Goal: Transaction & Acquisition: Purchase product/service

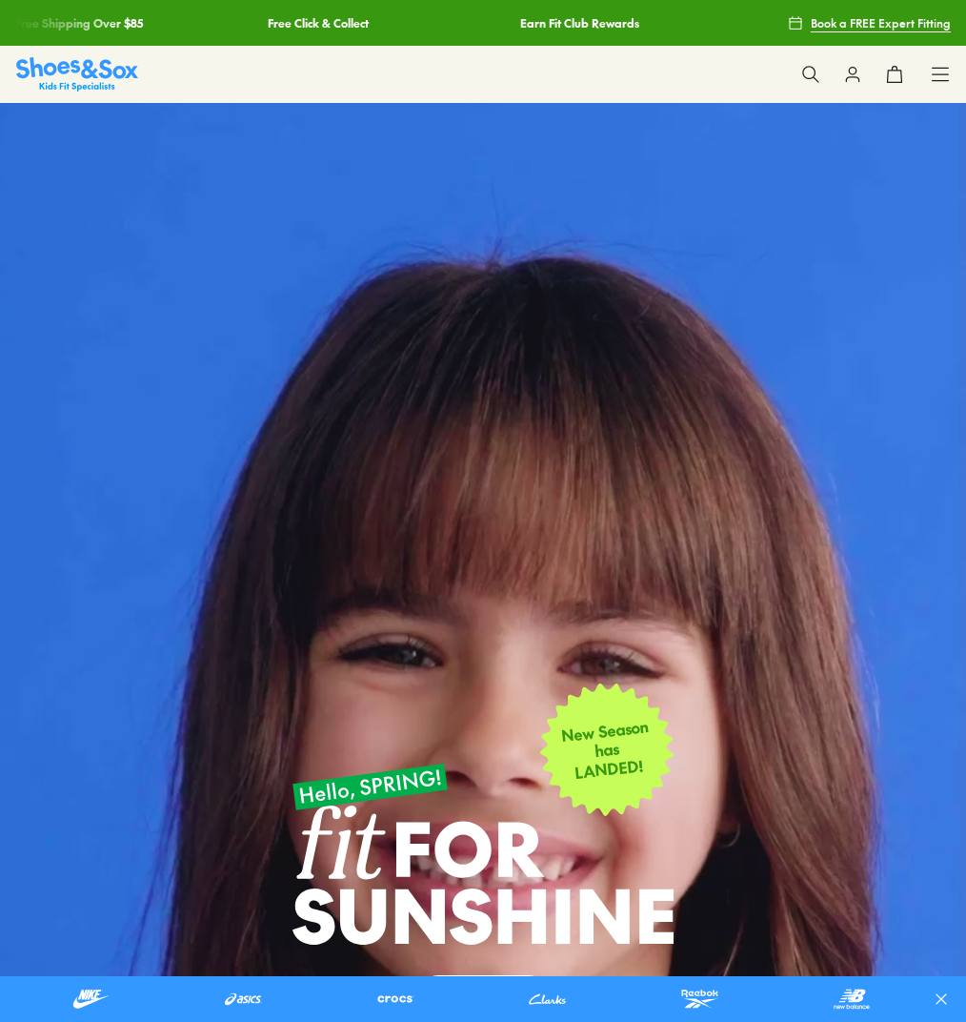
click at [815, 78] on use at bounding box center [810, 74] width 16 height 16
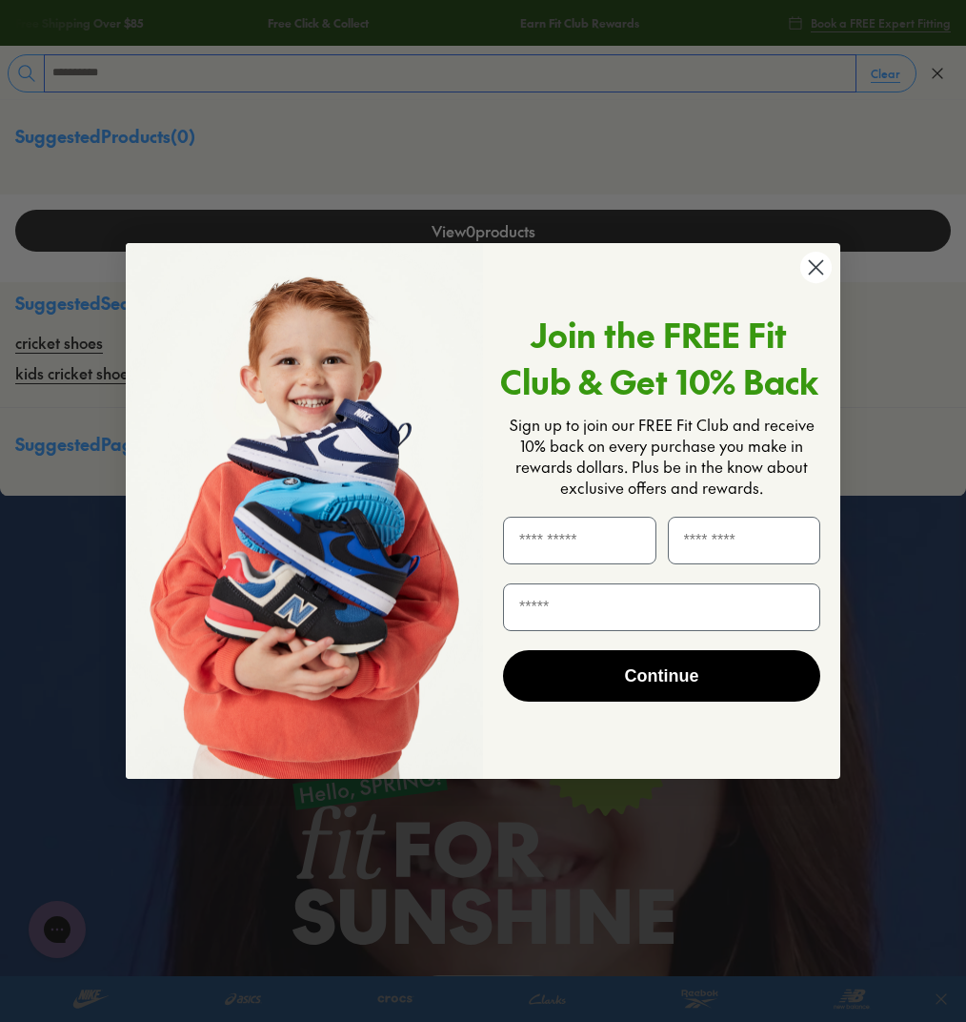
type input "**********"
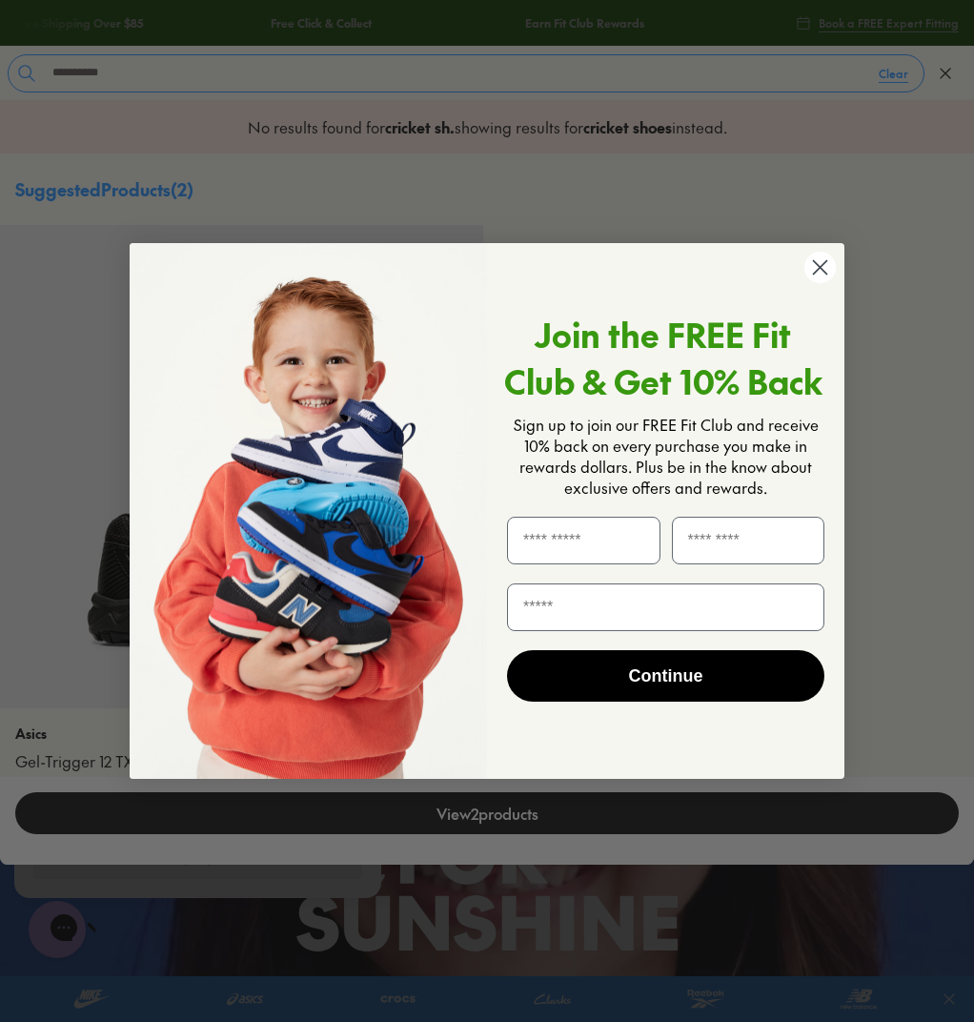
drag, startPoint x: 804, startPoint y: 267, endPoint x: 819, endPoint y: 265, distance: 14.4
click at [806, 267] on circle "Close dialog" at bounding box center [819, 267] width 31 height 31
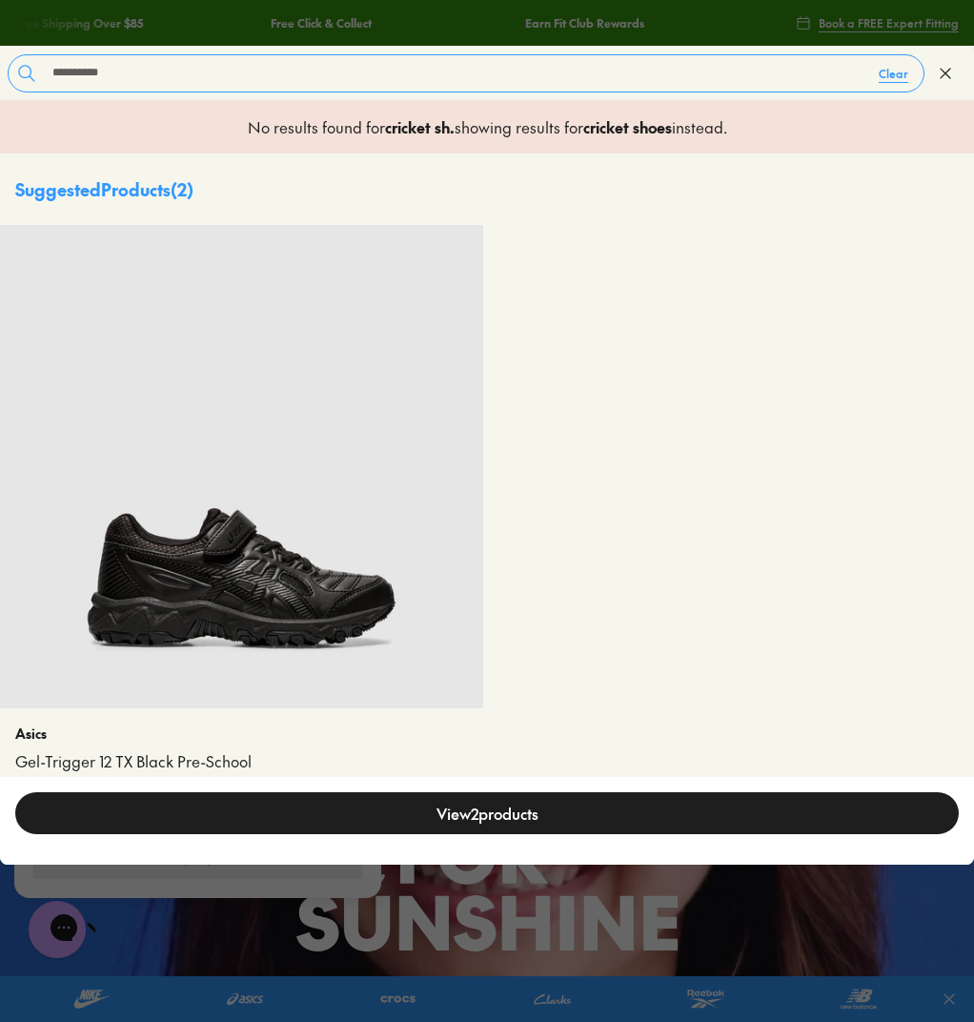
click at [819, 265] on div "Close dialog Join the FREE Fit Club & Get 10% Back Sign up to join our FREE Fit…" at bounding box center [487, 511] width 753 height 575
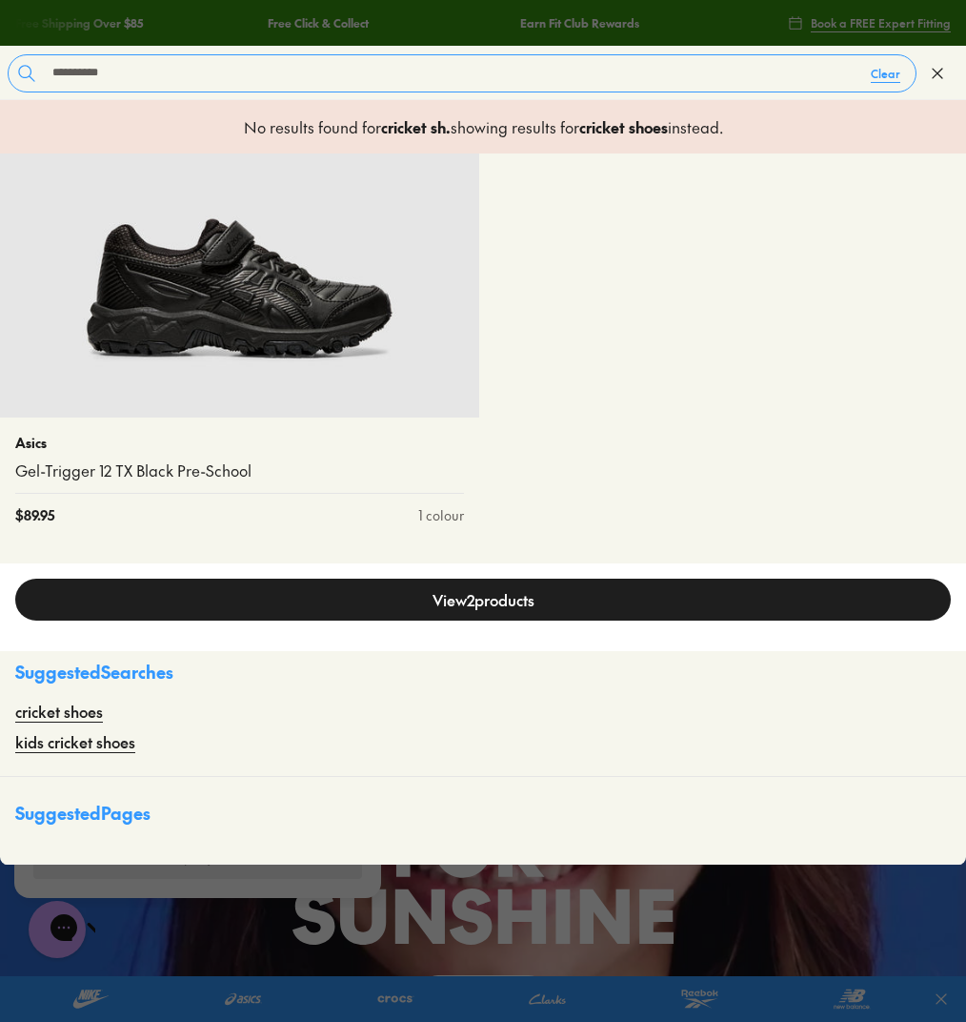
scroll to position [290, 0]
click at [81, 719] on link "cricket shoes" at bounding box center [59, 711] width 88 height 23
